Goal: Task Accomplishment & Management: Manage account settings

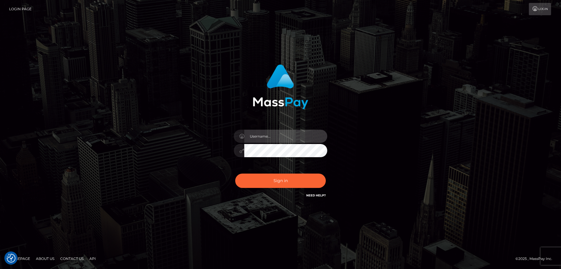
click at [287, 136] on input "text" at bounding box center [285, 135] width 83 height 13
type input "[EMAIL_ADDRESS][DOMAIN_NAME]"
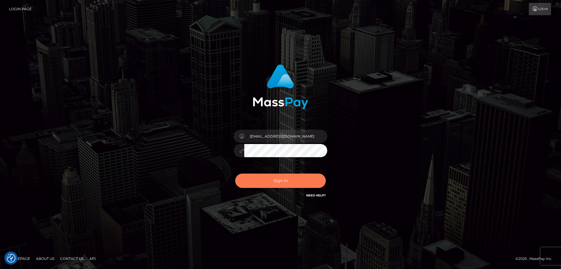
click at [273, 180] on button "Sign in" at bounding box center [280, 180] width 91 height 14
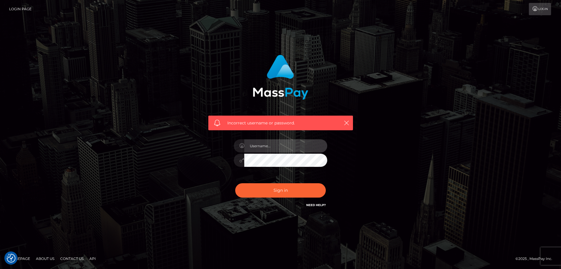
click at [280, 146] on input "text" at bounding box center [285, 145] width 83 height 13
type input "[EMAIL_ADDRESS][DOMAIN_NAME]"
